Goal: Obtain resource: Download file/media

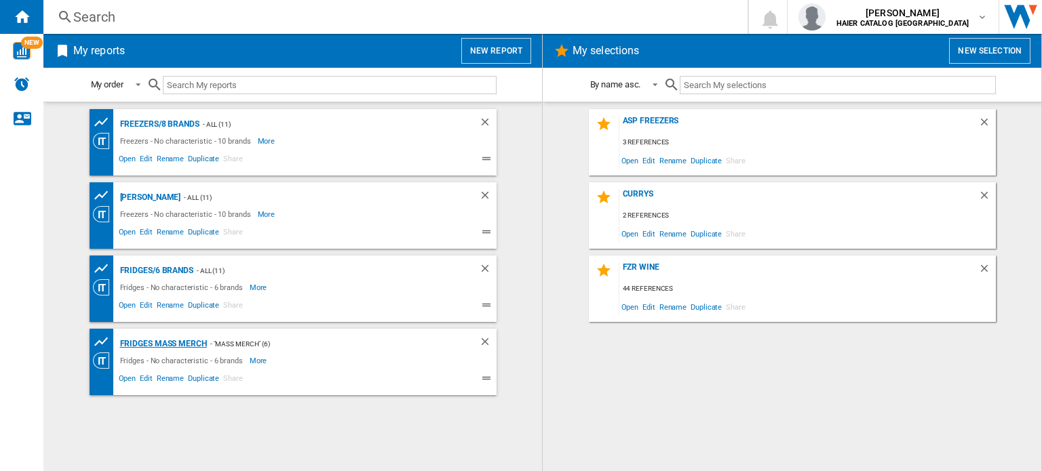
click at [195, 344] on div "Fridges Mass Merch" at bounding box center [162, 344] width 90 height 17
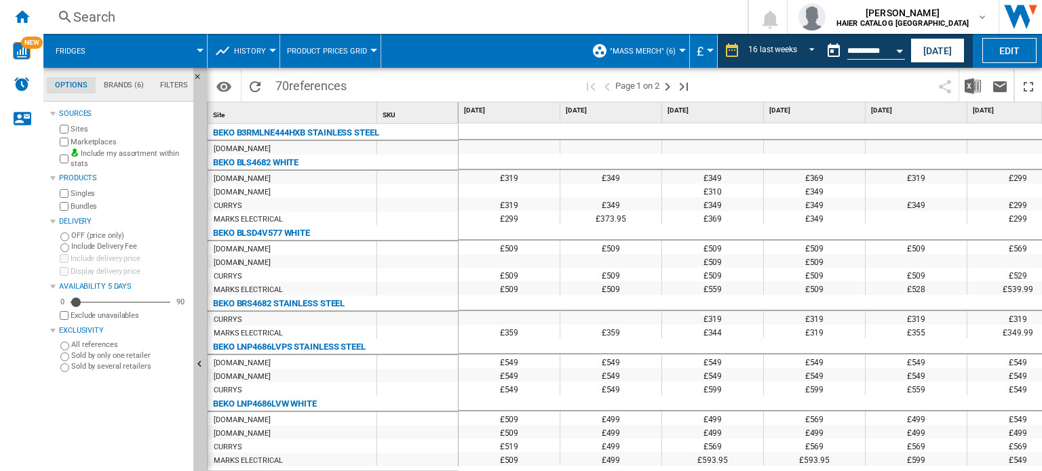
click at [198, 49] on div at bounding box center [200, 50] width 7 height 3
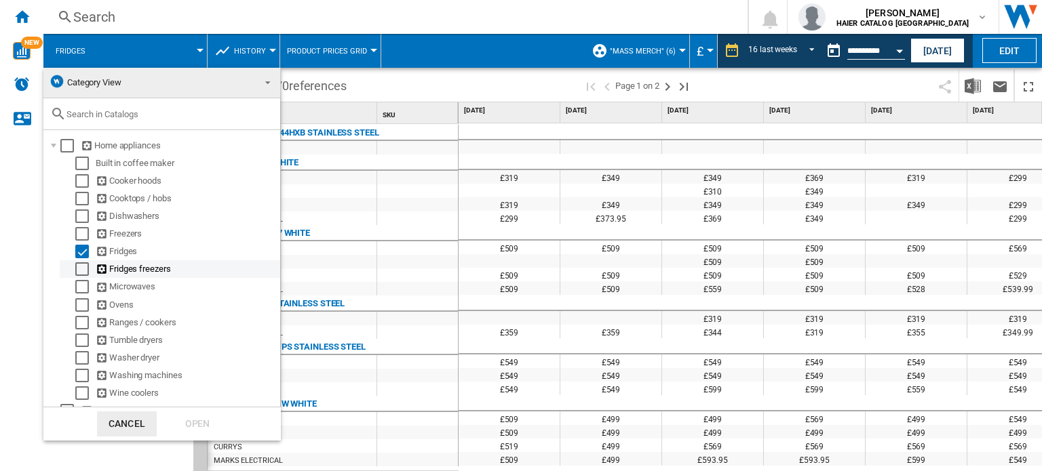
click at [83, 267] on div "Select" at bounding box center [82, 269] width 14 height 14
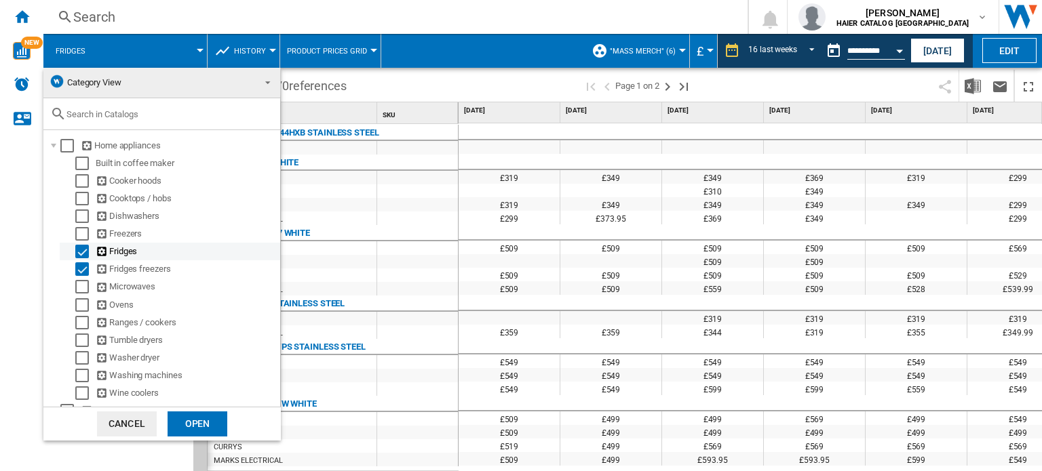
click at [84, 248] on div "Select" at bounding box center [82, 252] width 14 height 14
click at [176, 421] on div "Open" at bounding box center [197, 424] width 60 height 25
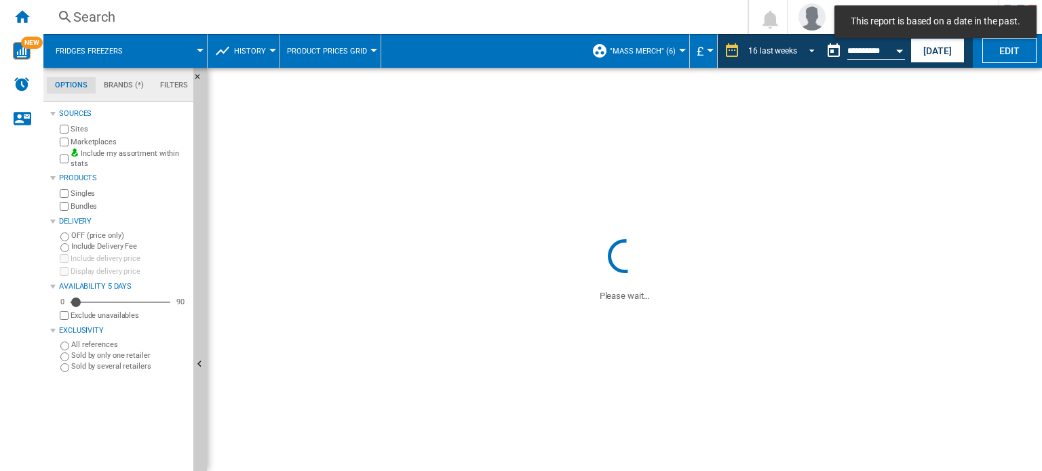
click at [807, 48] on span "REPORTS.WIZARD.STEPS.REPORT.STEPS.REPORT_OPTIONS.PERIOD: 16 last weeks" at bounding box center [808, 49] width 16 height 12
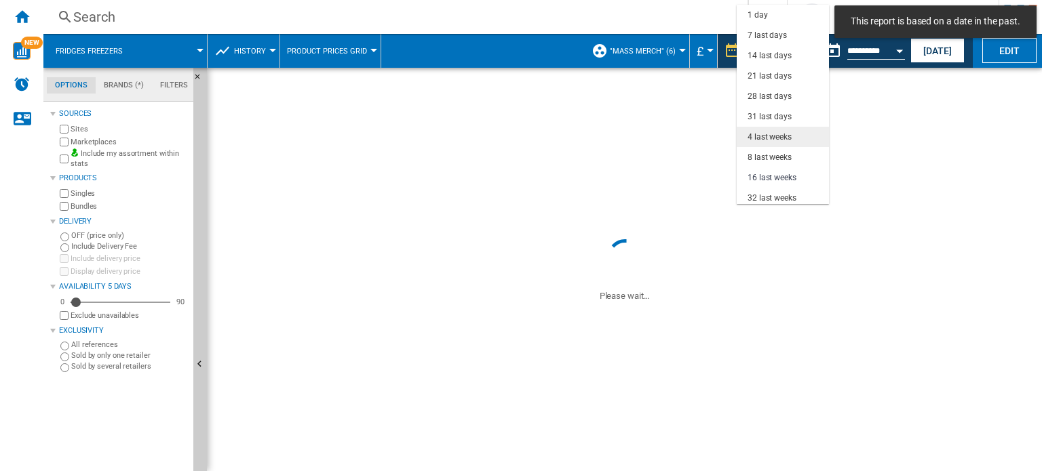
scroll to position [85, 0]
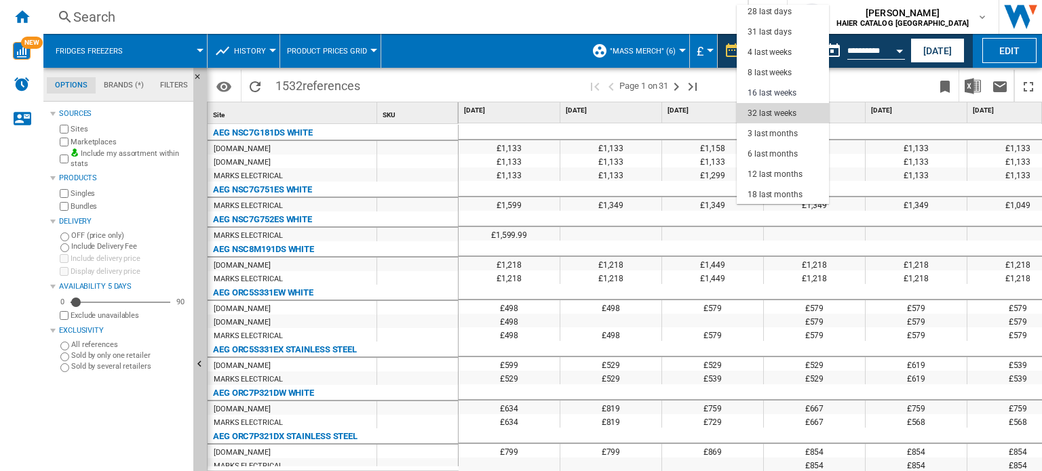
click at [768, 113] on div "32 last weeks" at bounding box center [771, 114] width 49 height 12
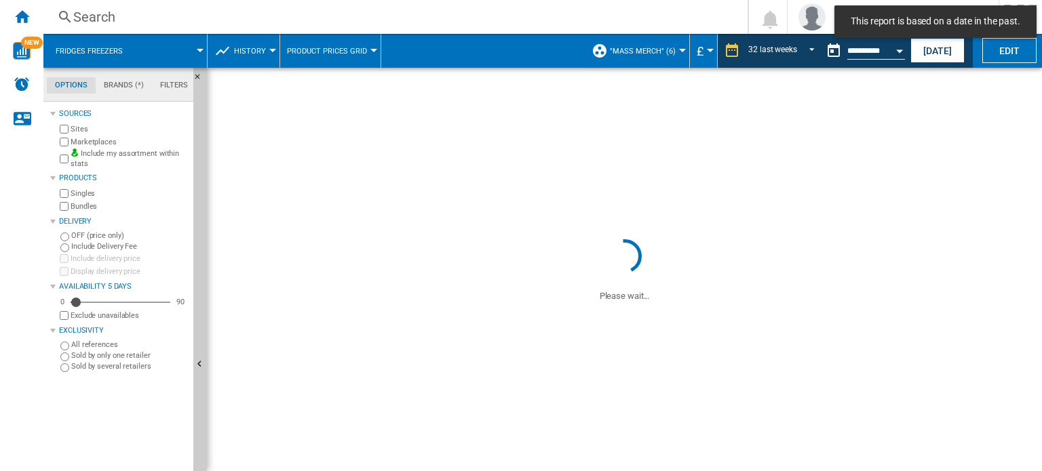
click at [895, 49] on button "Open calendar" at bounding box center [899, 49] width 24 height 24
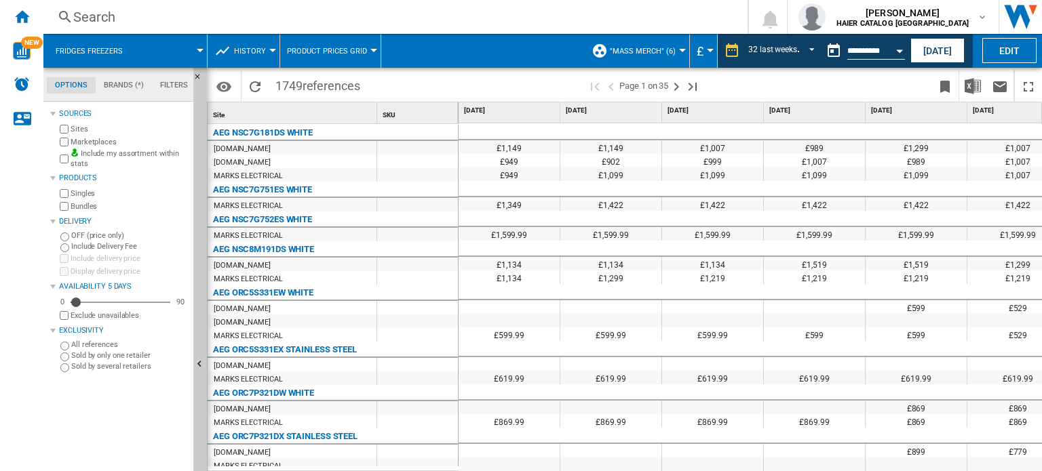
click at [899, 50] on div at bounding box center [521, 235] width 1042 height 471
drag, startPoint x: 856, startPoint y: 46, endPoint x: 865, endPoint y: 50, distance: 9.7
click at [857, 47] on div at bounding box center [521, 235] width 1042 height 471
click at [863, 51] on div at bounding box center [521, 235] width 1042 height 471
click at [899, 52] on div at bounding box center [521, 235] width 1042 height 471
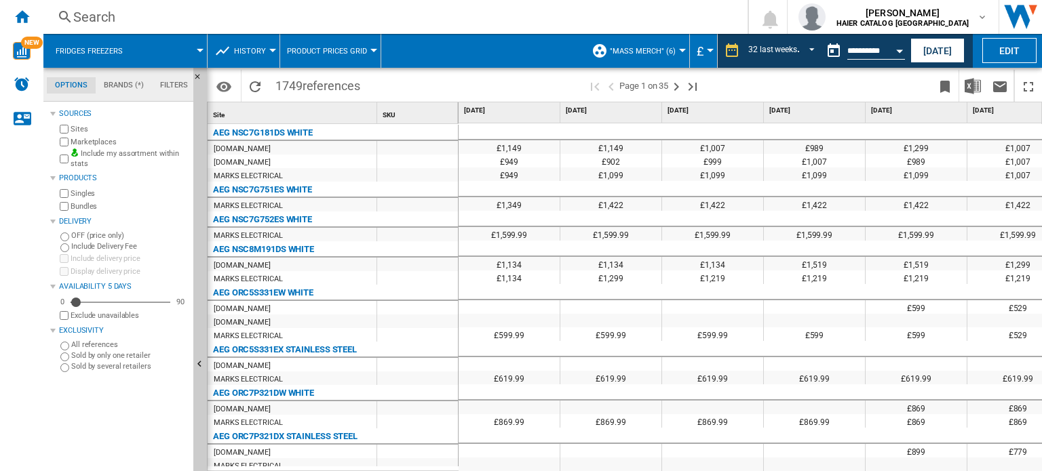
click at [886, 51] on div at bounding box center [521, 235] width 1042 height 471
click at [898, 53] on button "Open calendar" at bounding box center [899, 49] width 24 height 24
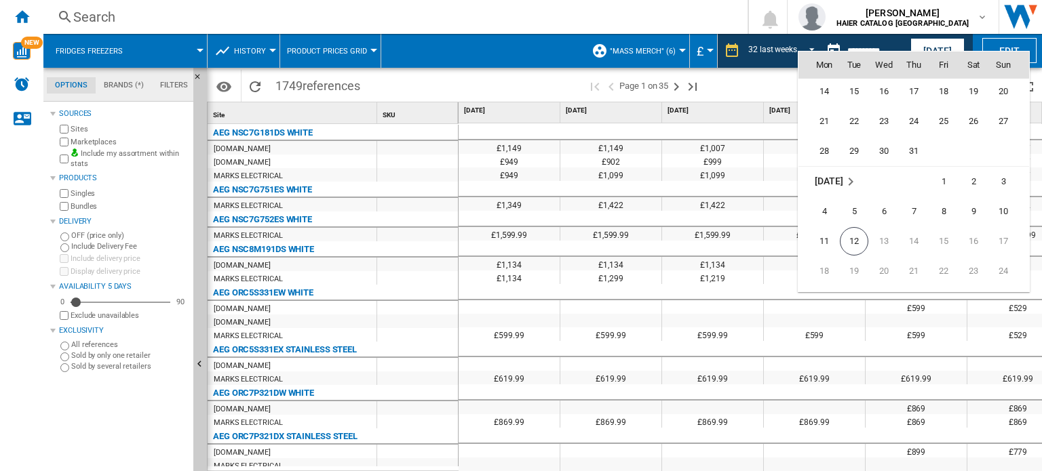
scroll to position [6403, 0]
click at [918, 134] on span "31" at bounding box center [913, 130] width 27 height 27
type input "**********"
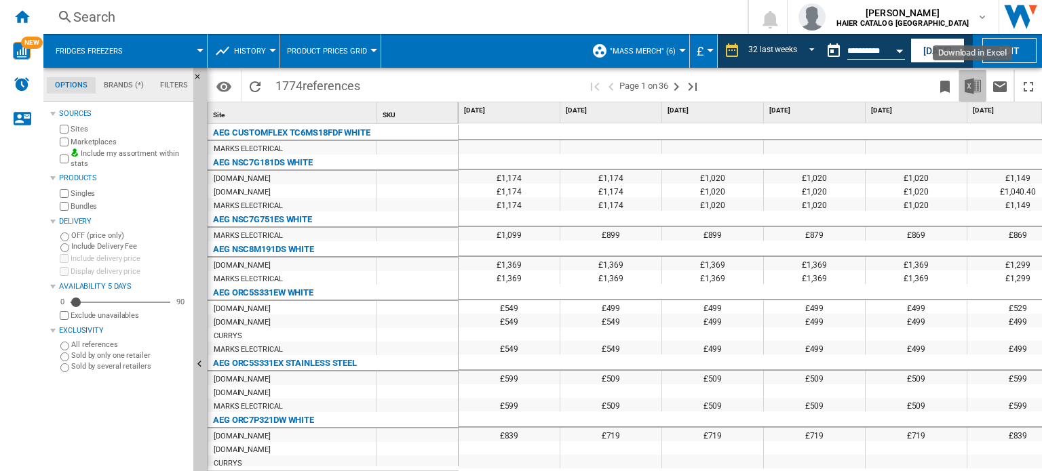
click at [977, 87] on img "Download in Excel" at bounding box center [972, 86] width 16 height 16
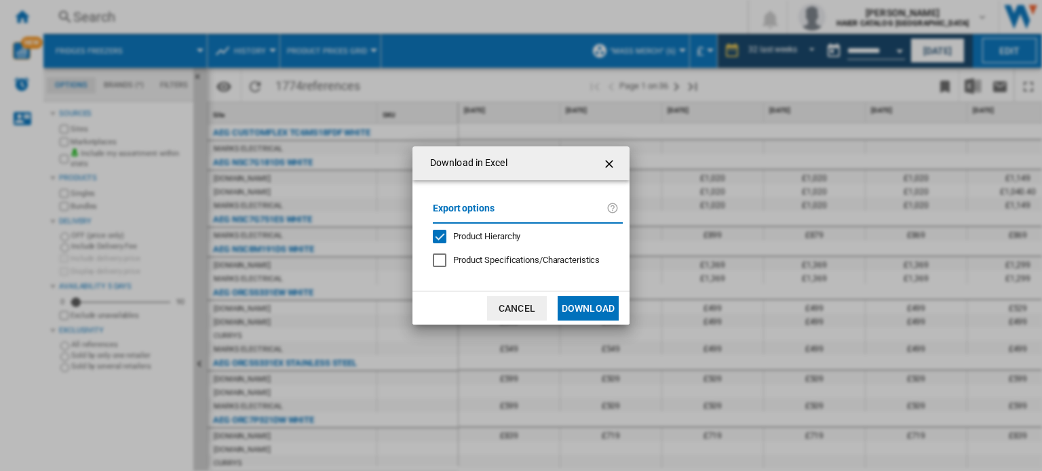
click at [599, 309] on button "Download" at bounding box center [587, 308] width 61 height 24
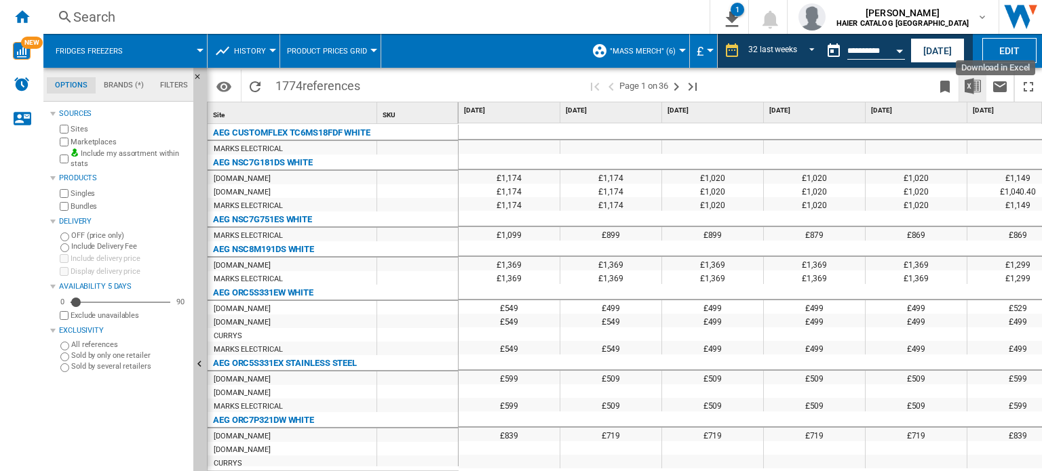
click at [970, 85] on img "Download in Excel" at bounding box center [972, 86] width 16 height 16
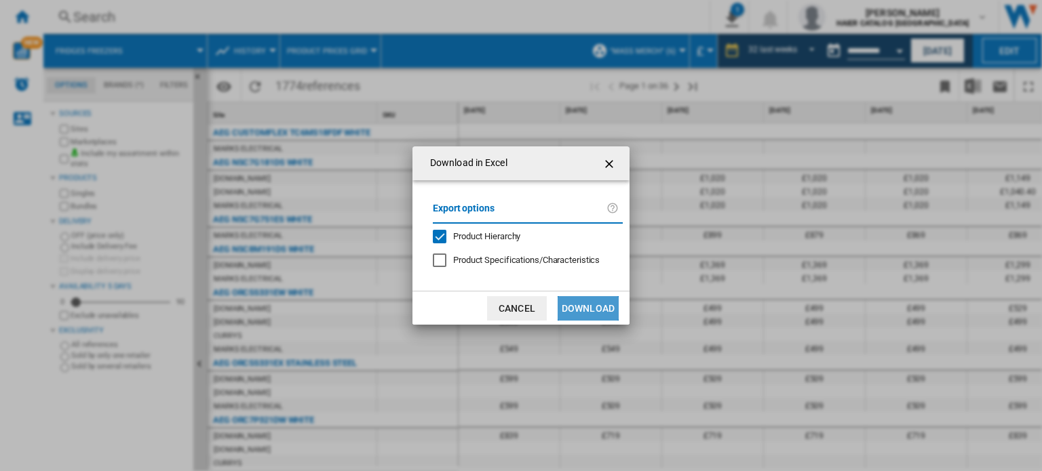
click at [589, 311] on button "Download" at bounding box center [587, 308] width 61 height 24
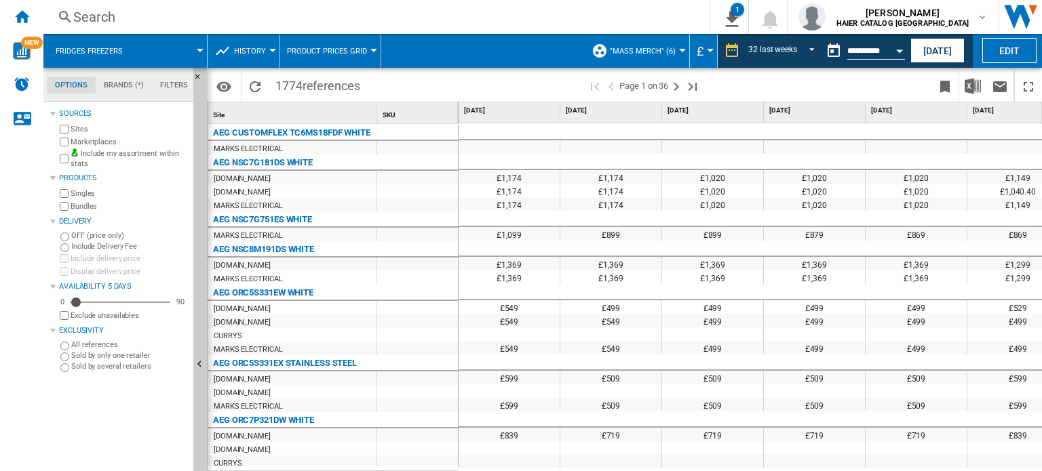
click at [193, 47] on span at bounding box center [171, 51] width 58 height 34
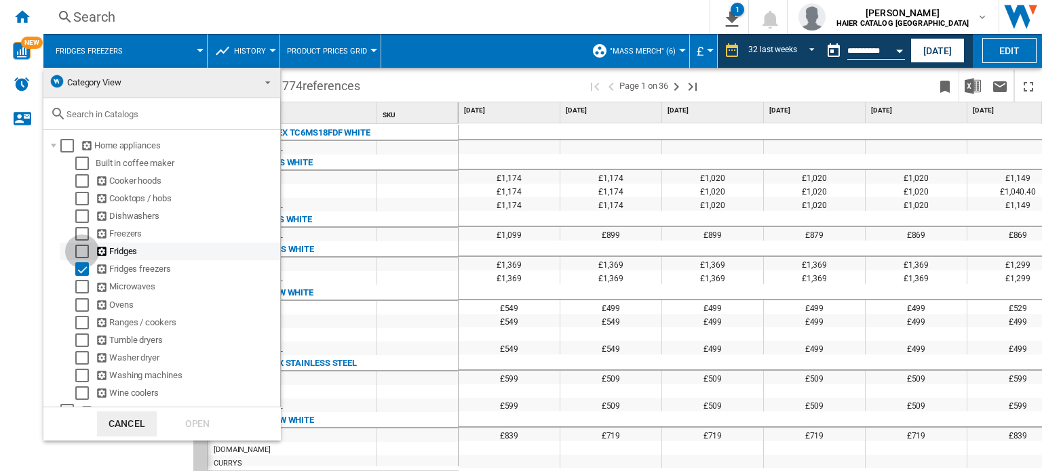
click at [80, 253] on div "Select" at bounding box center [82, 252] width 14 height 14
click at [207, 422] on div "Open" at bounding box center [197, 424] width 60 height 25
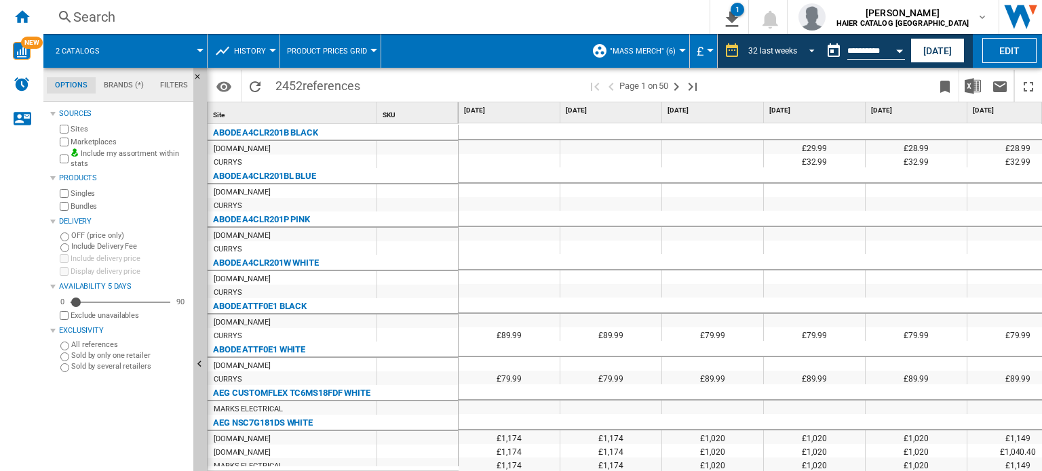
click at [811, 49] on span "REPORTS.WIZARD.STEPS.REPORT.STEPS.REPORT_OPTIONS.PERIOD: 32 last weeks" at bounding box center [808, 49] width 16 height 12
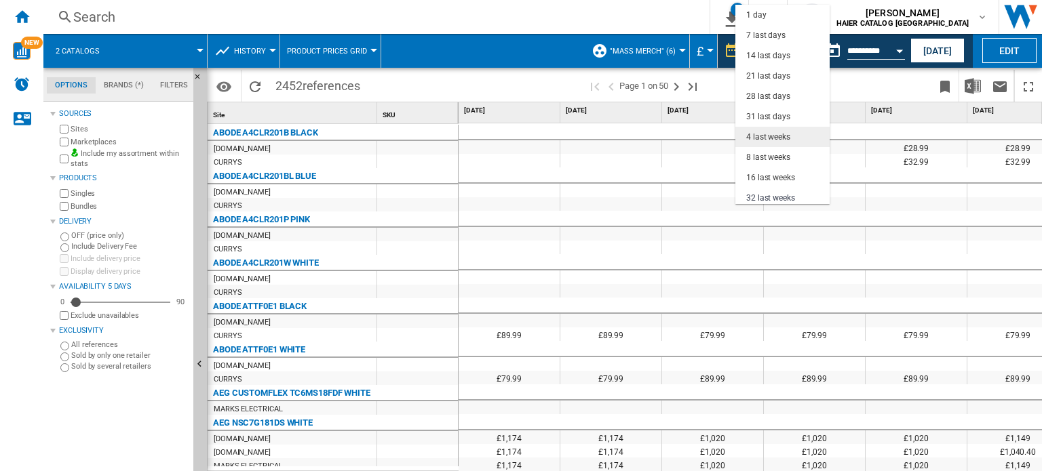
scroll to position [85, 0]
drag, startPoint x: 637, startPoint y: 21, endPoint x: 686, endPoint y: 18, distance: 48.9
click at [642, 21] on md-backdrop at bounding box center [521, 235] width 1042 height 471
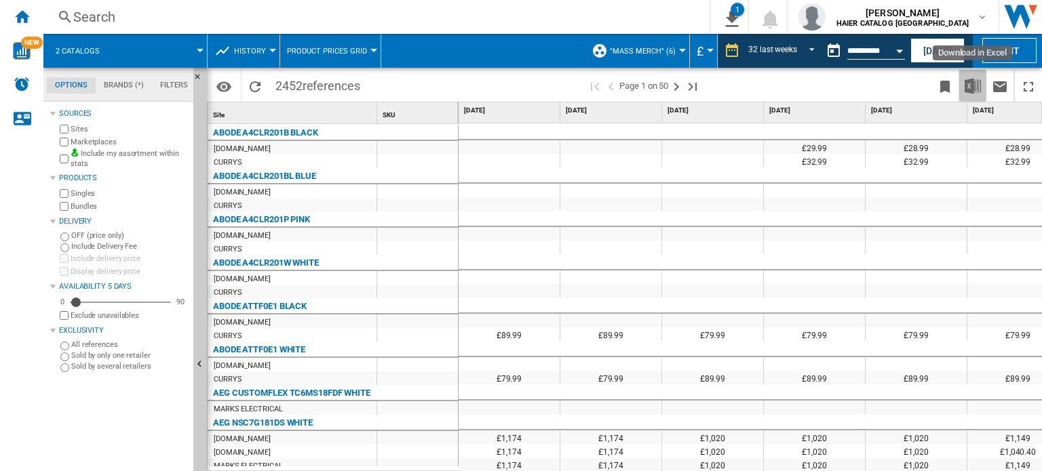
click at [969, 89] on img "Download in Excel" at bounding box center [972, 86] width 16 height 16
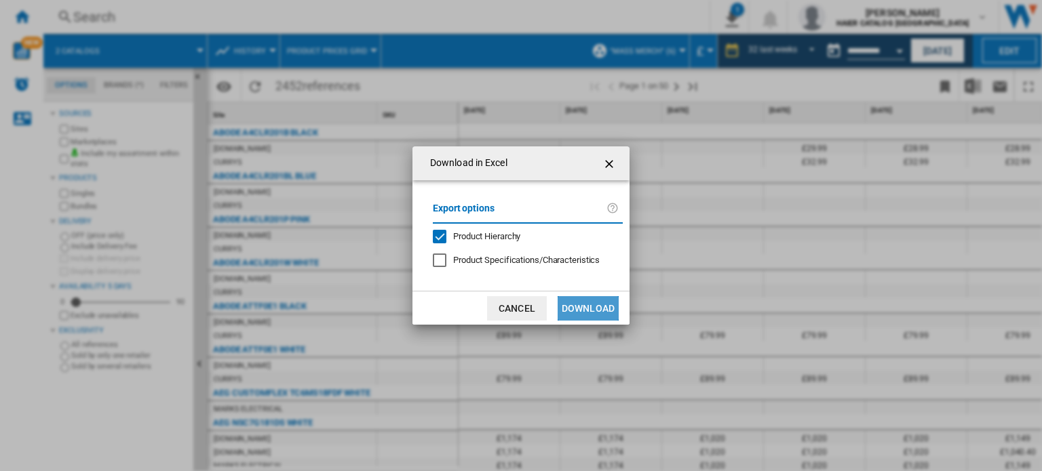
click at [569, 306] on button "Download" at bounding box center [587, 308] width 61 height 24
